Goal: Task Accomplishment & Management: Manage account settings

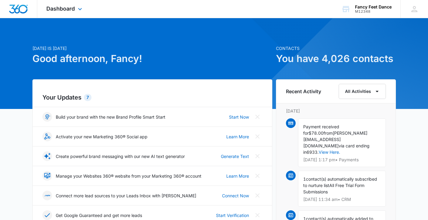
click at [64, 14] on div "Dashboard Apps Reputation Websites Forms CRM Email Social Shop Payments POS Con…" at bounding box center [64, 9] width 55 height 18
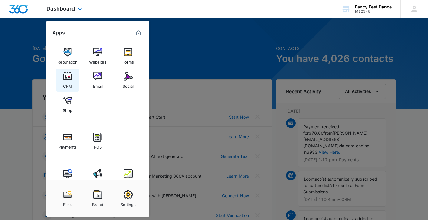
click at [69, 80] on img at bounding box center [67, 76] width 9 height 9
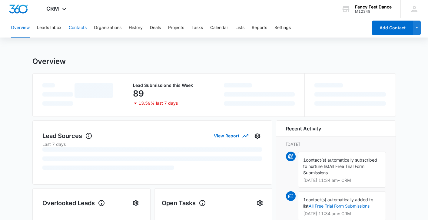
click at [73, 30] on button "Contacts" at bounding box center [78, 27] width 18 height 19
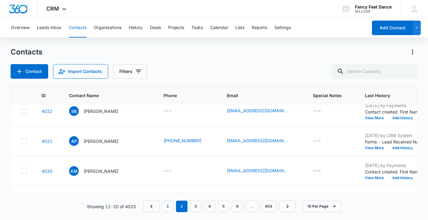
scroll to position [212, 0]
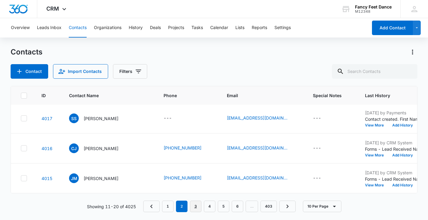
click at [198, 207] on link "3" at bounding box center [196, 207] width 12 height 12
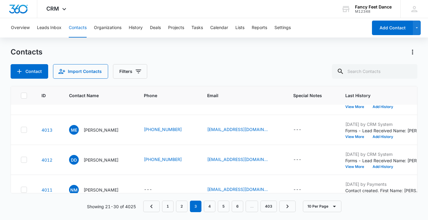
scroll to position [0, 0]
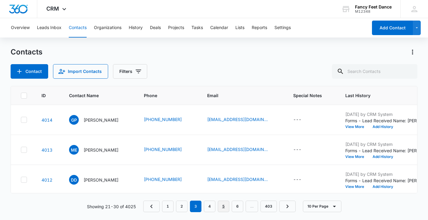
click at [221, 205] on link "5" at bounding box center [224, 207] width 12 height 12
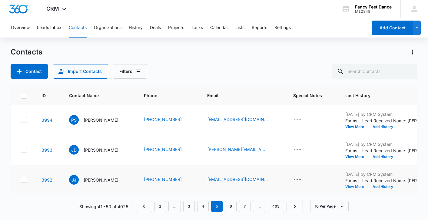
click at [347, 188] on button "View More" at bounding box center [357, 187] width 23 height 4
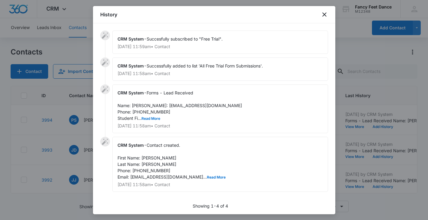
click at [146, 119] on span "Forms - Lead Received Name: [PERSON_NAME]: [EMAIL_ADDRESS][DOMAIN_NAME] Phone: …" at bounding box center [180, 105] width 125 height 31
copy span "3478185921"
click at [152, 121] on button "Read More" at bounding box center [151, 119] width 19 height 4
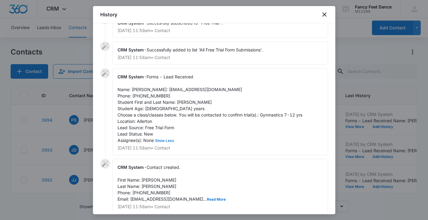
scroll to position [27, 0]
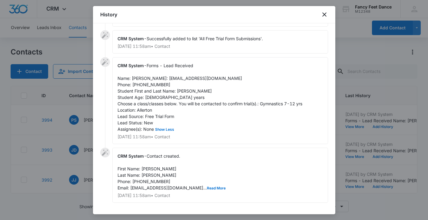
click at [138, 81] on div "CRM System - Forms - Lead Received Name: [PERSON_NAME]: [EMAIL_ADDRESS][DOMAIN_…" at bounding box center [220, 100] width 216 height 87
copy span "[PERSON_NAME]"
click at [179, 97] on span "Forms - Lead Received Name: [PERSON_NAME]: [EMAIL_ADDRESS][DOMAIN_NAME] Phone: …" at bounding box center [210, 97] width 185 height 69
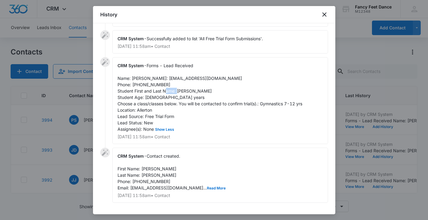
copy span "Layla"
click at [207, 190] on button "Read More" at bounding box center [216, 189] width 19 height 4
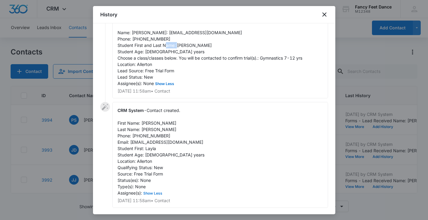
scroll to position [74, 0]
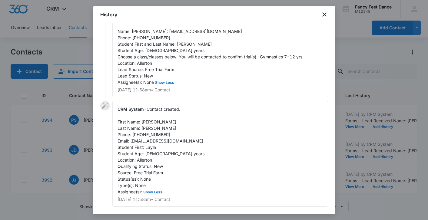
click at [151, 45] on span "Forms - Lead Received Name: [PERSON_NAME]: [EMAIL_ADDRESS][DOMAIN_NAME] Phone: …" at bounding box center [210, 50] width 185 height 69
copy span "3478185921"
click at [66, 177] on div at bounding box center [214, 110] width 428 height 220
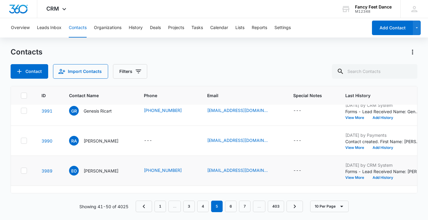
scroll to position [108, 0]
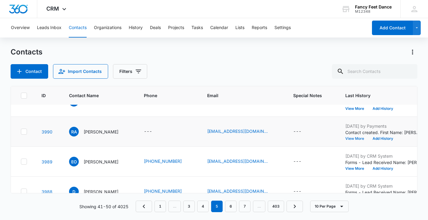
click at [352, 137] on button "View More" at bounding box center [357, 139] width 23 height 4
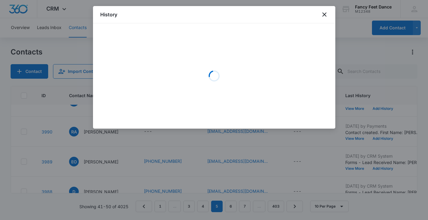
click at [260, 147] on div at bounding box center [214, 110] width 428 height 220
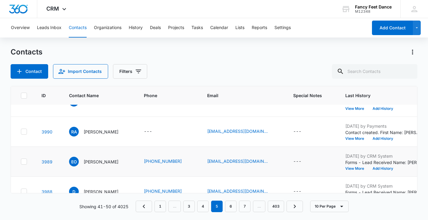
click at [339, 172] on td "[DATE] by CRM System Forms - Lead Received Name: [PERSON_NAME] Email: [EMAIL_AD…" at bounding box center [383, 162] width 90 height 30
click at [346, 171] on button "View More" at bounding box center [357, 169] width 23 height 4
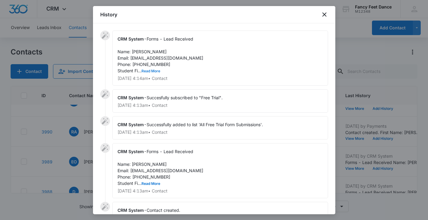
click at [152, 69] on button "Read More" at bounding box center [151, 71] width 19 height 4
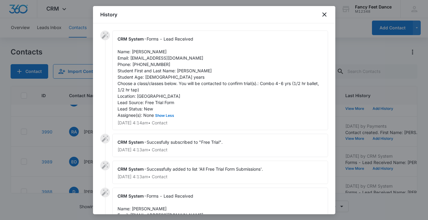
click at [152, 64] on span "Forms - Lead Received Name: [PERSON_NAME] Email: [EMAIL_ADDRESS][DOMAIN_NAME] P…" at bounding box center [219, 77] width 203 height 82
click at [347, 82] on div at bounding box center [214, 110] width 428 height 220
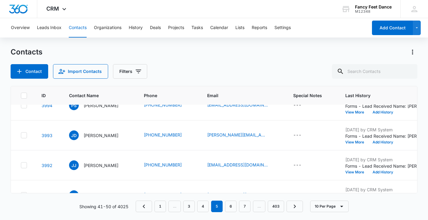
scroll to position [0, 0]
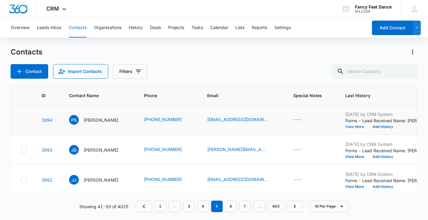
click at [346, 125] on button "View More" at bounding box center [357, 127] width 23 height 4
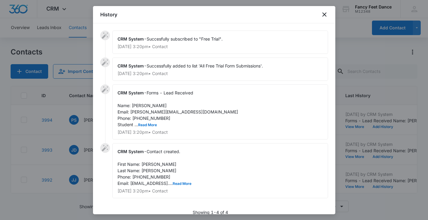
click at [145, 114] on span "Forms - Lead Received Name: [PERSON_NAME] Email: [PERSON_NAME][EMAIL_ADDRESS][D…" at bounding box center [178, 108] width 121 height 37
click at [145, 116] on span "Forms - Lead Received Name: [PERSON_NAME] Email: [PERSON_NAME][EMAIL_ADDRESS][D…" at bounding box center [178, 108] width 121 height 37
copy span "6468241410"
click at [92, 148] on div at bounding box center [214, 110] width 428 height 220
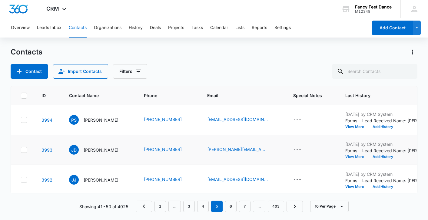
click at [346, 157] on button "View More" at bounding box center [357, 157] width 23 height 4
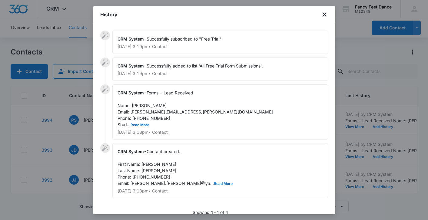
click at [148, 120] on span "Forms - Lead Received Name: [PERSON_NAME] Email: [PERSON_NAME][EMAIL_ADDRESS][P…" at bounding box center [196, 108] width 156 height 37
copy span "3476082141"
click at [140, 129] on div "CRM System - Forms - Lead Received Name: [PERSON_NAME] Email: [PERSON_NAME][EMA…" at bounding box center [220, 112] width 216 height 55
click at [141, 125] on button "Read More" at bounding box center [140, 125] width 19 height 4
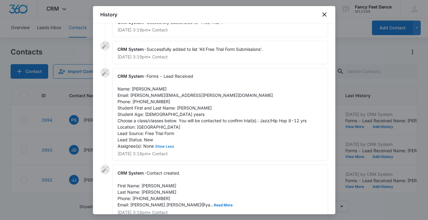
scroll to position [47, 0]
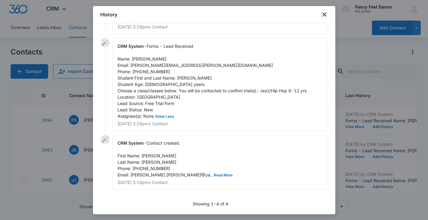
click at [77, 171] on div at bounding box center [214, 110] width 428 height 220
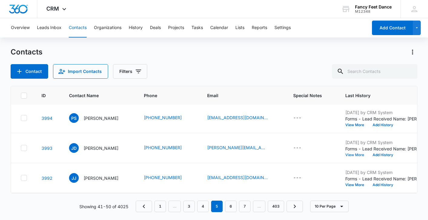
scroll to position [0, 0]
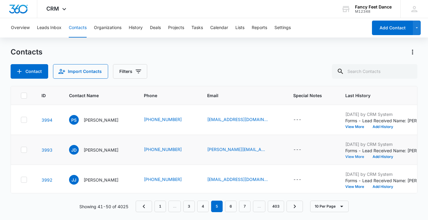
click at [348, 158] on button "View More" at bounding box center [357, 157] width 23 height 4
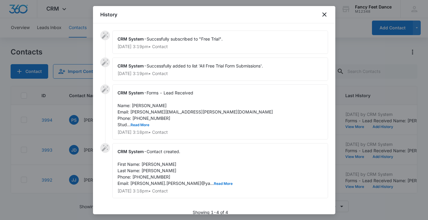
click at [144, 127] on div "CRM System - Forms - Lead Received Name: [PERSON_NAME] Email: [PERSON_NAME][EMA…" at bounding box center [220, 112] width 216 height 55
click at [144, 124] on button "Read More" at bounding box center [140, 125] width 19 height 4
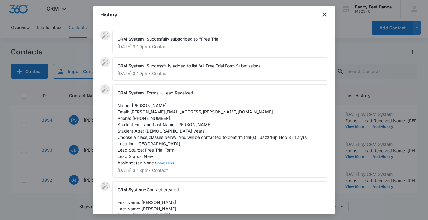
click at [177, 124] on span "Forms - Lead Received Name: [PERSON_NAME] Email: [PERSON_NAME][EMAIL_ADDRESS][P…" at bounding box center [212, 127] width 189 height 75
copy span "[PERSON_NAME]"
click at [135, 105] on span "Forms - Lead Received Name: [PERSON_NAME] Email: [PERSON_NAME][EMAIL_ADDRESS][P…" at bounding box center [212, 127] width 189 height 75
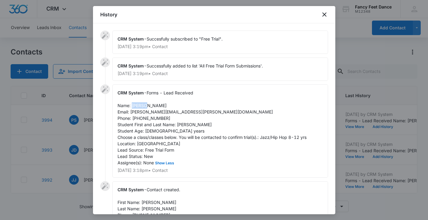
copy span "[PERSON_NAME]"
click at [154, 120] on span "Forms - Lead Received Name: [PERSON_NAME] Email: [PERSON_NAME][EMAIL_ADDRESS][P…" at bounding box center [212, 127] width 189 height 75
click at [142, 118] on span "Forms - Lead Received Name: [PERSON_NAME] Email: [PERSON_NAME][EMAIL_ADDRESS][P…" at bounding box center [212, 127] width 189 height 75
copy span "3476082141"
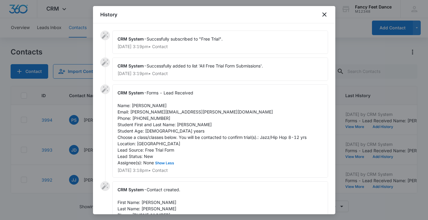
click at [89, 138] on div at bounding box center [214, 110] width 428 height 220
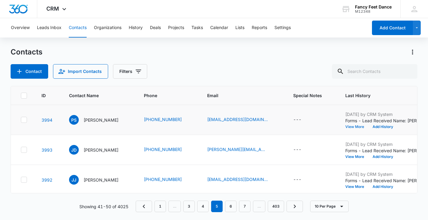
click at [352, 128] on button "View More" at bounding box center [357, 127] width 23 height 4
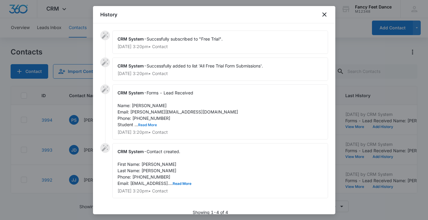
click at [154, 124] on button "Read More" at bounding box center [147, 125] width 19 height 4
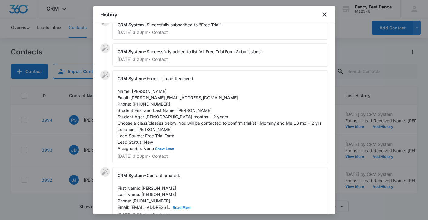
scroll to position [15, 0]
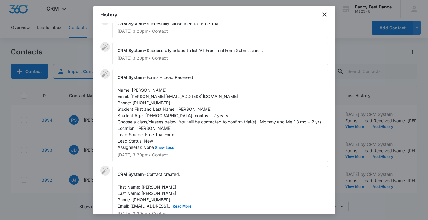
click at [153, 102] on span "Forms - Lead Received Name: [PERSON_NAME] Email: [PERSON_NAME][EMAIL_ADDRESS][D…" at bounding box center [220, 112] width 204 height 75
click at [184, 107] on span "Forms - Lead Received Name: [PERSON_NAME] Email: [PERSON_NAME][EMAIL_ADDRESS][D…" at bounding box center [220, 112] width 204 height 75
copy span "[PERSON_NAME]"
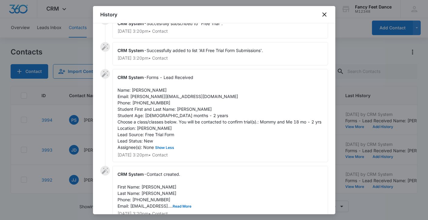
click at [138, 91] on span "Forms - Lead Received Name: [PERSON_NAME] Email: [PERSON_NAME][EMAIL_ADDRESS][D…" at bounding box center [220, 112] width 204 height 75
click at [137, 91] on span "Forms - Lead Received Name: [PERSON_NAME] Email: [PERSON_NAME][EMAIL_ADDRESS][D…" at bounding box center [220, 112] width 204 height 75
click at [149, 104] on span "Forms - Lead Received Name: [PERSON_NAME] Email: [PERSON_NAME][EMAIL_ADDRESS][D…" at bounding box center [220, 112] width 204 height 75
click at [85, 124] on div at bounding box center [214, 110] width 428 height 220
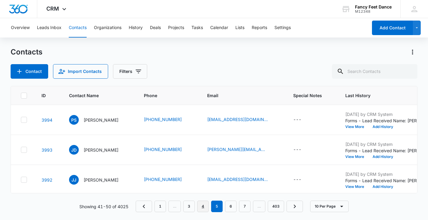
click at [206, 203] on link "4" at bounding box center [203, 207] width 12 height 12
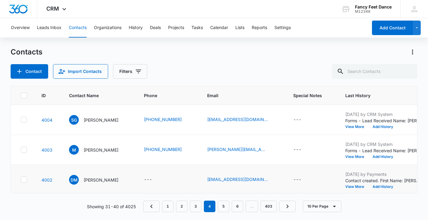
scroll to position [212, 0]
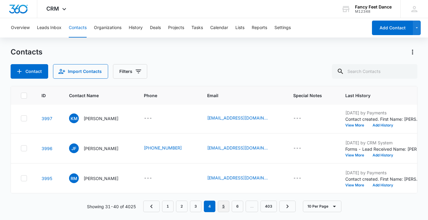
click at [222, 211] on link "5" at bounding box center [224, 207] width 12 height 12
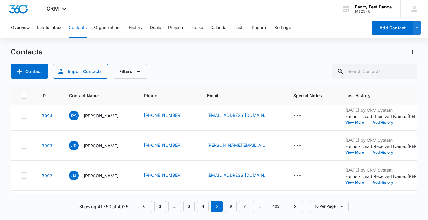
scroll to position [0, 0]
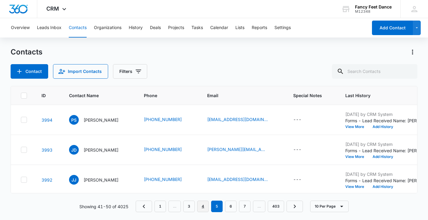
click at [204, 204] on link "4" at bounding box center [203, 207] width 12 height 12
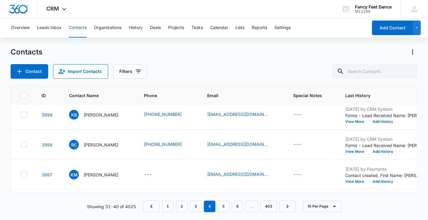
scroll to position [212, 0]
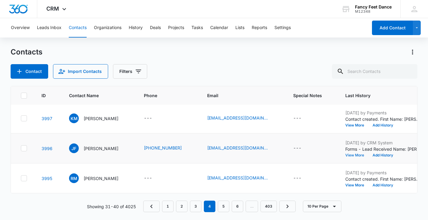
click at [358, 157] on button "View More" at bounding box center [357, 156] width 23 height 4
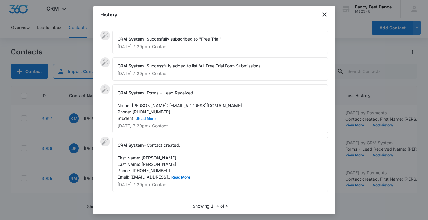
click at [149, 121] on button "Read More" at bounding box center [146, 119] width 19 height 4
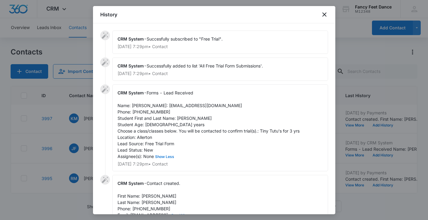
scroll to position [7, 0]
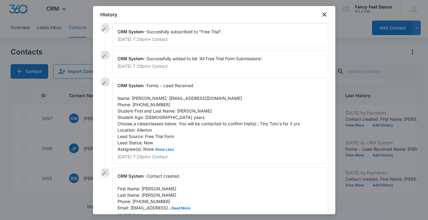
click at [181, 116] on span "Forms - Lead Received Name: [PERSON_NAME]: [EMAIL_ADDRESS][DOMAIN_NAME] Phone: …" at bounding box center [209, 117] width 182 height 69
click at [142, 113] on span "Forms - Lead Received Name: [PERSON_NAME]: [EMAIL_ADDRESS][DOMAIN_NAME] Phone: …" at bounding box center [209, 117] width 182 height 69
click at [84, 151] on div at bounding box center [214, 110] width 428 height 220
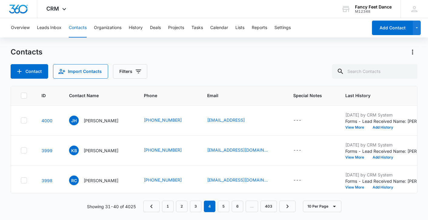
scroll to position [121, 0]
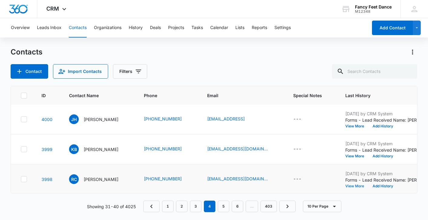
click at [356, 186] on button "View More" at bounding box center [357, 187] width 23 height 4
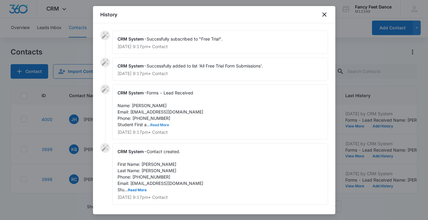
click at [156, 124] on button "Read More" at bounding box center [159, 125] width 19 height 4
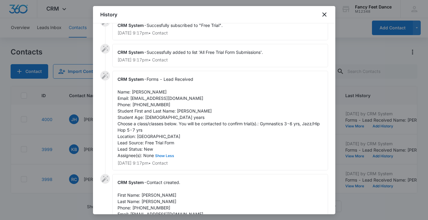
scroll to position [8, 0]
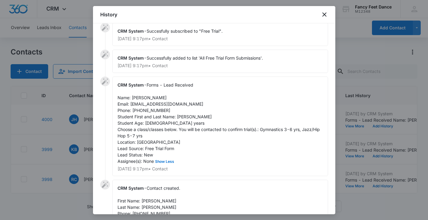
click at [183, 116] on span "Forms - Lead Received Name: [PERSON_NAME] Email: [EMAIL_ADDRESS][DOMAIN_NAME] P…" at bounding box center [220, 123] width 204 height 82
click at [140, 96] on span "Forms - Lead Received Name: [PERSON_NAME] Email: [EMAIL_ADDRESS][DOMAIN_NAME] P…" at bounding box center [220, 123] width 204 height 82
click at [157, 108] on span "Forms - Lead Received Name: [PERSON_NAME] Email: [EMAIL_ADDRESS][DOMAIN_NAME] P…" at bounding box center [220, 123] width 204 height 82
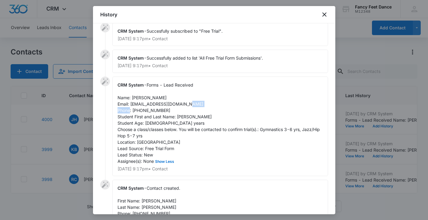
click at [157, 108] on span "Forms - Lead Received Name: [PERSON_NAME] Email: [EMAIL_ADDRESS][DOMAIN_NAME] P…" at bounding box center [220, 123] width 204 height 82
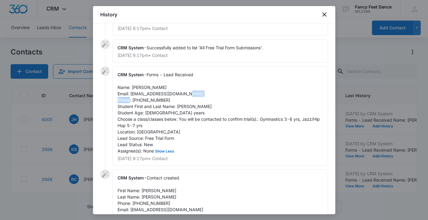
scroll to position [19, 0]
click at [82, 148] on div at bounding box center [214, 110] width 428 height 220
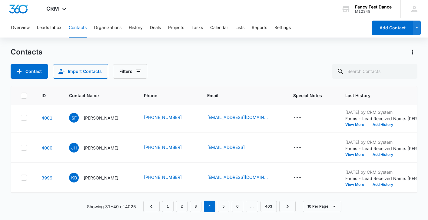
scroll to position [92, 0]
click at [362, 183] on div "[DATE] by CRM System Forms - Lead Received Name: [PERSON_NAME] Email: [EMAIL_AD…" at bounding box center [384, 178] width 76 height 18
click at [364, 184] on button "View More" at bounding box center [357, 185] width 23 height 4
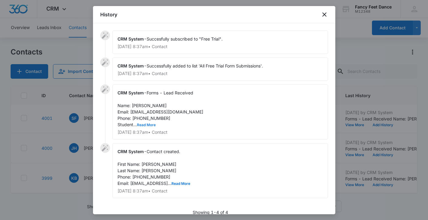
click at [145, 123] on button "Read More" at bounding box center [146, 125] width 19 height 4
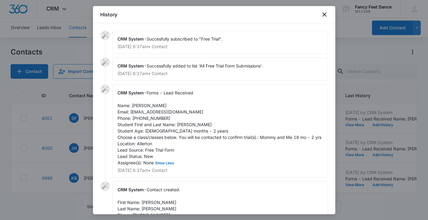
click at [189, 125] on span "Forms - Lead Received Name: [PERSON_NAME] Email: [EMAIL_ADDRESS][DOMAIN_NAME] P…" at bounding box center [220, 127] width 204 height 75
click at [180, 124] on span "Forms - Lead Received Name: [PERSON_NAME] Email: [EMAIL_ADDRESS][DOMAIN_NAME] P…" at bounding box center [220, 127] width 204 height 75
click at [132, 103] on span "Forms - Lead Received Name: [PERSON_NAME] Email: [EMAIL_ADDRESS][DOMAIN_NAME] P…" at bounding box center [220, 127] width 204 height 75
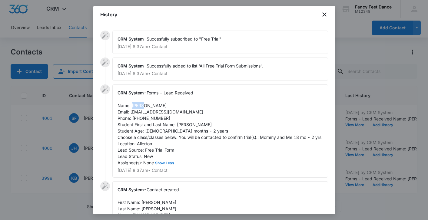
click at [132, 103] on span "Forms - Lead Received Name: [PERSON_NAME] Email: [EMAIL_ADDRESS][DOMAIN_NAME] P…" at bounding box center [220, 127] width 204 height 75
click at [153, 120] on span "Forms - Lead Received Name: [PERSON_NAME] Email: [EMAIL_ADDRESS][DOMAIN_NAME] P…" at bounding box center [220, 127] width 204 height 75
click at [86, 146] on div at bounding box center [214, 110] width 428 height 220
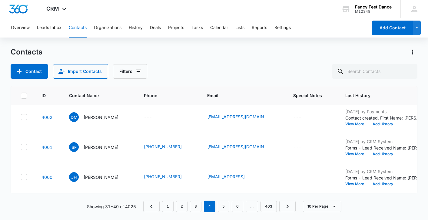
scroll to position [61, 0]
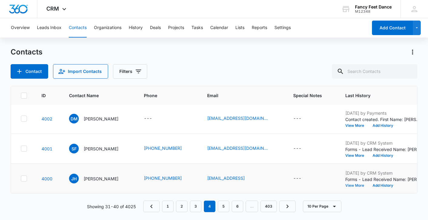
click at [353, 184] on button "View More" at bounding box center [357, 186] width 23 height 4
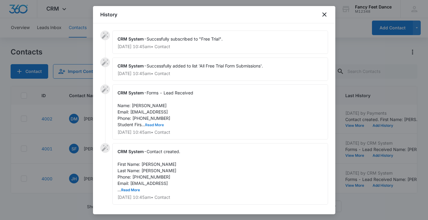
click at [159, 124] on button "Read More" at bounding box center [154, 125] width 19 height 4
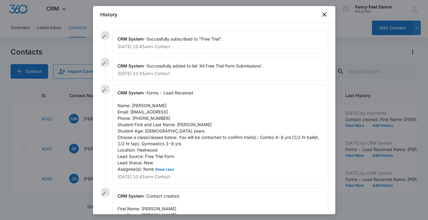
click at [182, 125] on span "Forms - Lead Received Name: [PERSON_NAME] Email: [EMAIL_ADDRESS] Phone: [PHONE_…" at bounding box center [219, 131] width 203 height 82
click at [144, 107] on span "Forms - Lead Received Name: [PERSON_NAME] Email: [EMAIL_ADDRESS] Phone: [PHONE_…" at bounding box center [219, 131] width 203 height 82
click at [149, 120] on span "Forms - Lead Received Name: [PERSON_NAME] Email: [EMAIL_ADDRESS] Phone: [PHONE_…" at bounding box center [219, 131] width 203 height 82
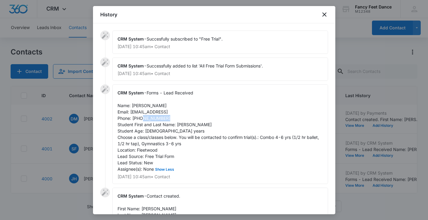
click at [149, 120] on span "Forms - Lead Received Name: [PERSON_NAME] Email: [EMAIL_ADDRESS] Phone: [PHONE_…" at bounding box center [219, 131] width 203 height 82
click at [85, 140] on div at bounding box center [214, 110] width 428 height 220
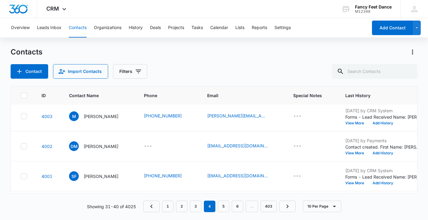
scroll to position [31, 0]
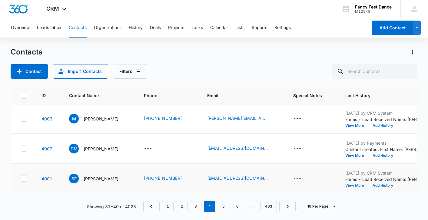
click at [360, 187] on button "View More" at bounding box center [357, 186] width 23 height 4
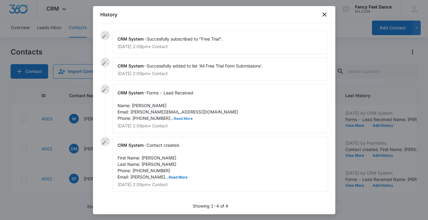
click at [174, 117] on button "Read More" at bounding box center [183, 119] width 19 height 4
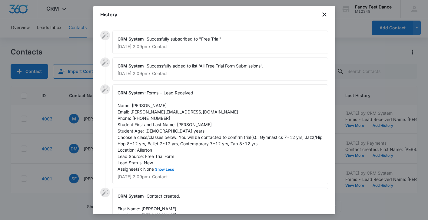
click at [141, 106] on span "Forms - Lead Received Name: [PERSON_NAME] Email: [PERSON_NAME][EMAIL_ADDRESS][D…" at bounding box center [221, 131] width 206 height 82
click at [184, 126] on span "Forms - Lead Received Name: [PERSON_NAME] Email: [PERSON_NAME][EMAIL_ADDRESS][D…" at bounding box center [221, 131] width 206 height 82
click at [148, 121] on div "CRM System - Forms - Lead Received Name: [PERSON_NAME] Email: [PERSON_NAME][EMA…" at bounding box center [220, 135] width 216 height 100
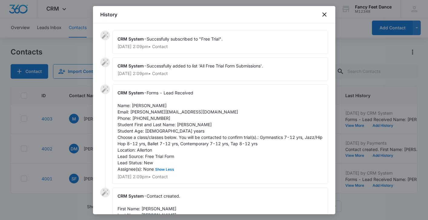
click at [149, 119] on span "Forms - Lead Received Name: [PERSON_NAME] Email: [PERSON_NAME][EMAIL_ADDRESS][D…" at bounding box center [221, 131] width 206 height 82
click at [97, 150] on div "CRM System - Succesfully subscribed to "Free Trial". [DATE] 2:09pm • Contact CR…" at bounding box center [214, 118] width 243 height 191
click at [79, 152] on div at bounding box center [214, 110] width 428 height 220
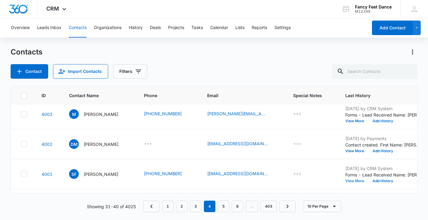
scroll to position [0, 0]
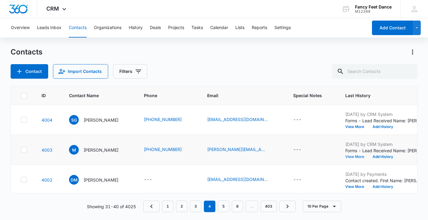
click at [354, 156] on button "View More" at bounding box center [357, 157] width 23 height 4
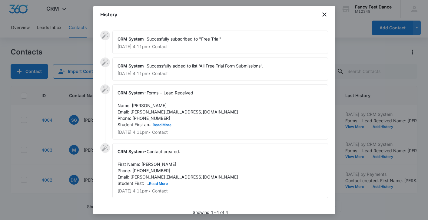
click at [156, 124] on button "Read More" at bounding box center [162, 125] width 19 height 4
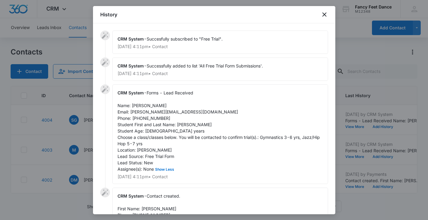
click at [182, 122] on div "CRM System - Forms - Lead Received Name: [PERSON_NAME] Email: [PERSON_NAME][EMA…" at bounding box center [220, 135] width 216 height 100
click at [182, 122] on span "Forms - Lead Received Name: [PERSON_NAME] Email: [PERSON_NAME][EMAIL_ADDRESS][D…" at bounding box center [220, 131] width 204 height 82
click at [141, 103] on span "Forms - Lead Received Name: [PERSON_NAME] Email: [PERSON_NAME][EMAIL_ADDRESS][D…" at bounding box center [220, 131] width 204 height 82
click at [156, 116] on span "Forms - Lead Received Name: [PERSON_NAME] Email: [PERSON_NAME][EMAIL_ADDRESS][D…" at bounding box center [220, 131] width 204 height 82
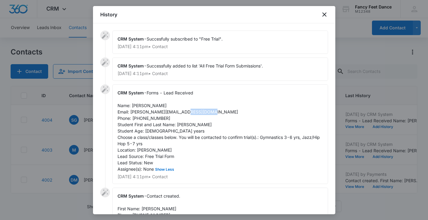
click at [156, 116] on span "Forms - Lead Received Name: [PERSON_NAME] Email: [PERSON_NAME][EMAIL_ADDRESS][D…" at bounding box center [220, 131] width 204 height 82
click at [79, 126] on div at bounding box center [214, 110] width 428 height 220
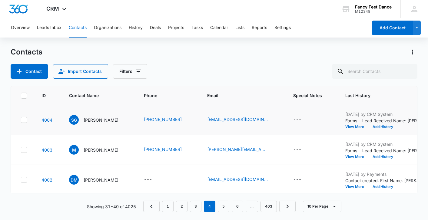
click at [359, 124] on div "[DATE] by CRM System Forms - Lead Received Name: [PERSON_NAME] Email: [EMAIL_AD…" at bounding box center [384, 120] width 76 height 18
click at [359, 125] on button "View More" at bounding box center [357, 127] width 23 height 4
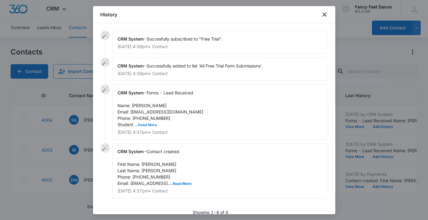
click at [149, 126] on button "Read More" at bounding box center [147, 125] width 19 height 4
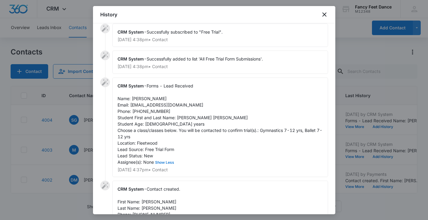
scroll to position [11, 0]
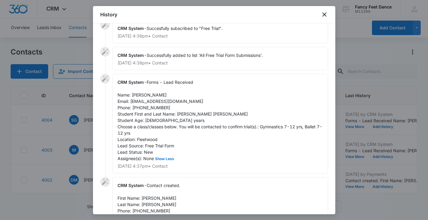
click at [139, 97] on span "Forms - Lead Received Name: [PERSON_NAME] Email: [EMAIL_ADDRESS][DOMAIN_NAME] P…" at bounding box center [220, 121] width 205 height 82
click at [185, 113] on span "Forms - Lead Received Name: [PERSON_NAME] Email: [EMAIL_ADDRESS][DOMAIN_NAME] P…" at bounding box center [220, 121] width 205 height 82
click at [182, 114] on span "Forms - Lead Received Name: [PERSON_NAME] Email: [EMAIL_ADDRESS][DOMAIN_NAME] P…" at bounding box center [220, 121] width 205 height 82
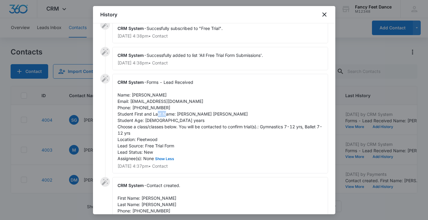
click at [182, 114] on span "Forms - Lead Received Name: [PERSON_NAME] Email: [EMAIL_ADDRESS][DOMAIN_NAME] P…" at bounding box center [220, 121] width 205 height 82
click at [150, 109] on span "Forms - Lead Received Name: [PERSON_NAME] Email: [EMAIL_ADDRESS][DOMAIN_NAME] P…" at bounding box center [220, 121] width 205 height 82
click at [81, 135] on div at bounding box center [214, 110] width 428 height 220
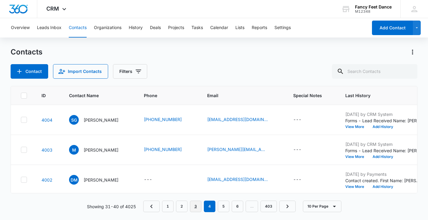
click at [199, 205] on link "3" at bounding box center [196, 207] width 12 height 12
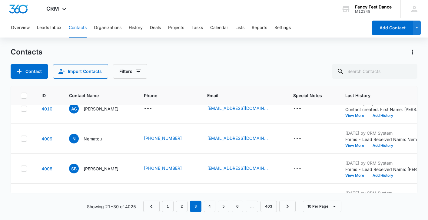
scroll to position [212, 0]
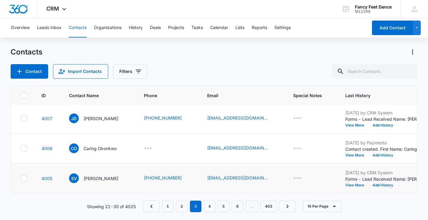
click at [354, 188] on td "[DATE] by CRM System Forms - Lead Received Name: [PERSON_NAME] Email: [EMAIL_AD…" at bounding box center [383, 179] width 90 height 30
click at [356, 186] on button "View More" at bounding box center [357, 186] width 23 height 4
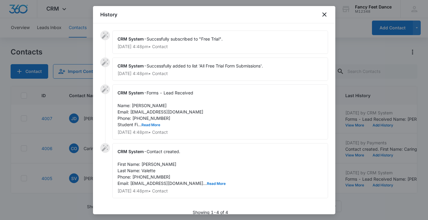
click at [155, 128] on div "CRM System - Forms - Lead Received Name: [PERSON_NAME] Email: [EMAIL_ADDRESS][D…" at bounding box center [220, 112] width 216 height 55
click at [155, 126] on button "Read More" at bounding box center [151, 125] width 19 height 4
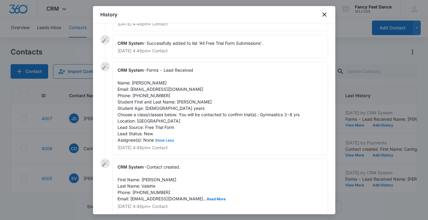
scroll to position [24, 0]
click at [188, 194] on div "CRM System - Contact created. First Name: [PERSON_NAME] Last Name: Valette Phon…" at bounding box center [220, 185] width 216 height 55
click at [207, 197] on button "Read More" at bounding box center [216, 199] width 19 height 4
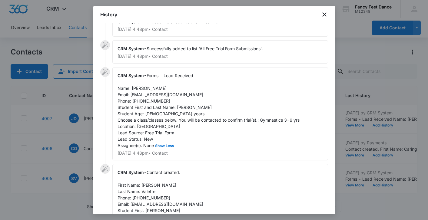
scroll to position [0, 0]
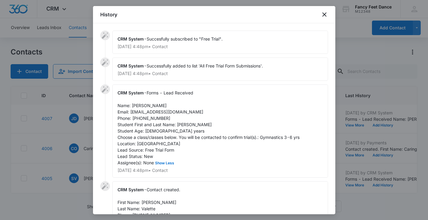
click at [180, 126] on span "Forms - Lead Received Name: [PERSON_NAME] Email: [EMAIL_ADDRESS][DOMAIN_NAME] P…" at bounding box center [209, 127] width 182 height 75
click at [139, 107] on span "Forms - Lead Received Name: [PERSON_NAME] Email: [EMAIL_ADDRESS][DOMAIN_NAME] P…" at bounding box center [209, 127] width 182 height 75
click at [155, 117] on span "Forms - Lead Received Name: [PERSON_NAME] Email: [EMAIL_ADDRESS][DOMAIN_NAME] P…" at bounding box center [209, 127] width 182 height 75
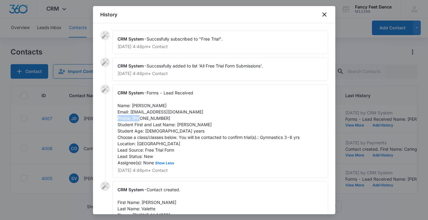
click at [155, 117] on span "Forms - Lead Received Name: [PERSON_NAME] Email: [EMAIL_ADDRESS][DOMAIN_NAME] P…" at bounding box center [209, 127] width 182 height 75
click at [90, 162] on div at bounding box center [214, 110] width 428 height 220
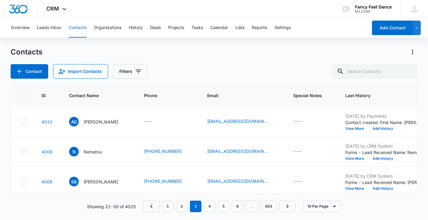
scroll to position [119, 0]
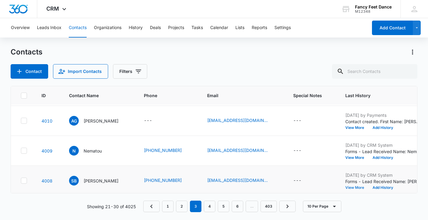
click at [351, 188] on button "View More" at bounding box center [357, 188] width 23 height 4
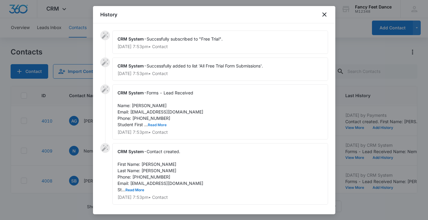
click at [154, 125] on button "Read More" at bounding box center [157, 125] width 19 height 4
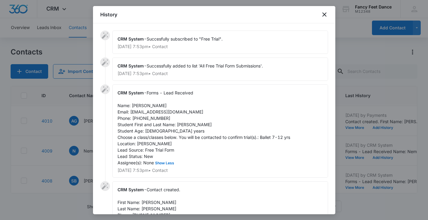
click at [185, 125] on span "Forms - Lead Received Name: [PERSON_NAME] Email: [EMAIL_ADDRESS][DOMAIN_NAME] P…" at bounding box center [204, 127] width 173 height 75
click at [146, 104] on span "Forms - Lead Received Name: [PERSON_NAME] Email: [EMAIL_ADDRESS][DOMAIN_NAME] P…" at bounding box center [204, 127] width 173 height 75
click at [144, 104] on span "Forms - Lead Received Name: [PERSON_NAME] Email: [EMAIL_ADDRESS][DOMAIN_NAME] P…" at bounding box center [204, 127] width 173 height 75
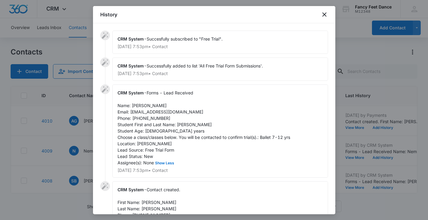
click at [148, 117] on span "Forms - Lead Received Name: [PERSON_NAME] Email: [EMAIL_ADDRESS][DOMAIN_NAME] P…" at bounding box center [204, 127] width 173 height 75
click at [86, 159] on div at bounding box center [214, 110] width 428 height 220
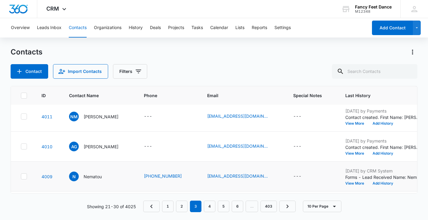
scroll to position [92, 0]
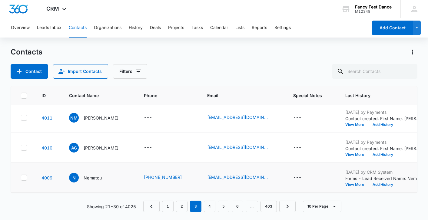
click at [351, 187] on td "[DATE] by CRM System Forms - Lead Received Name: Nematou Email: [EMAIL_ADDRESS]…" at bounding box center [383, 178] width 90 height 30
click at [352, 186] on button "View More" at bounding box center [357, 185] width 23 height 4
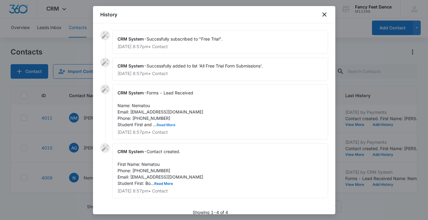
click at [164, 126] on button "Read More" at bounding box center [166, 125] width 19 height 4
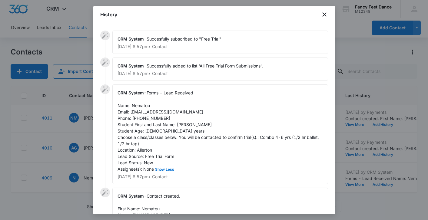
click at [185, 126] on span "Forms - Lead Received Name: Nematou Email: [EMAIL_ADDRESS][DOMAIN_NAME] Phone: …" at bounding box center [219, 131] width 203 height 82
click at [142, 107] on span "Forms - Lead Received Name: Nematou Email: [EMAIL_ADDRESS][DOMAIN_NAME] Phone: …" at bounding box center [219, 131] width 203 height 82
click at [155, 117] on span "Forms - Lead Received Name: Nematou Email: [EMAIL_ADDRESS][DOMAIN_NAME] Phone: …" at bounding box center [219, 131] width 203 height 82
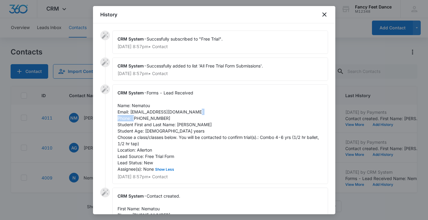
click at [155, 117] on span "Forms - Lead Received Name: Nematou Email: [EMAIL_ADDRESS][DOMAIN_NAME] Phone: …" at bounding box center [219, 131] width 203 height 82
click at [78, 140] on div at bounding box center [214, 110] width 428 height 220
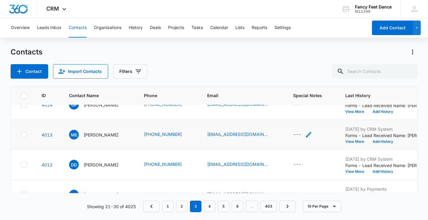
scroll to position [17, 0]
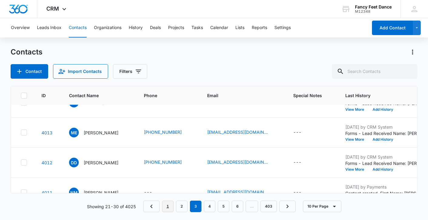
click at [168, 207] on link "1" at bounding box center [168, 207] width 12 height 12
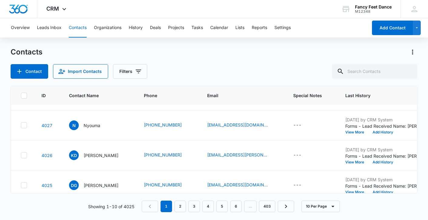
scroll to position [212, 0]
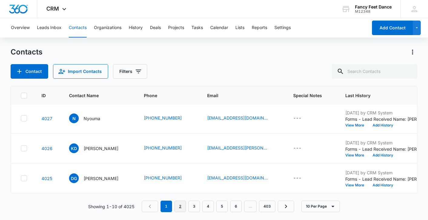
click at [185, 206] on link "2" at bounding box center [181, 207] width 12 height 12
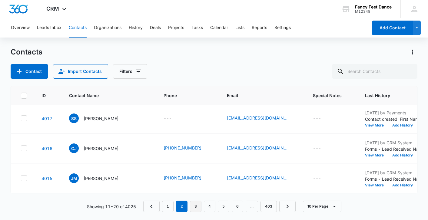
click at [192, 207] on link "3" at bounding box center [196, 207] width 12 height 12
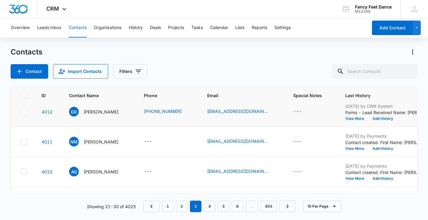
scroll to position [0, 0]
